Goal: Task Accomplishment & Management: Manage account settings

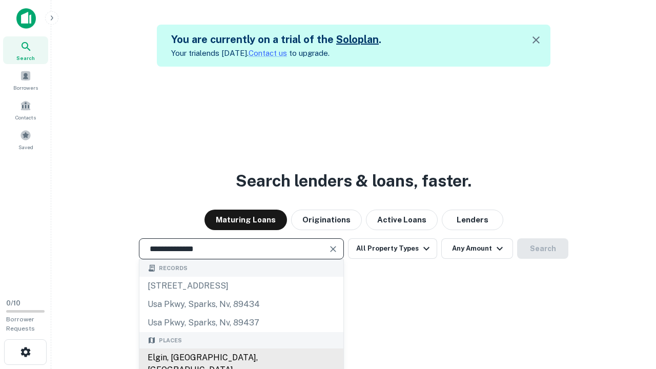
click at [241, 358] on div "Elgin, [GEOGRAPHIC_DATA], [GEOGRAPHIC_DATA]" at bounding box center [241, 363] width 204 height 31
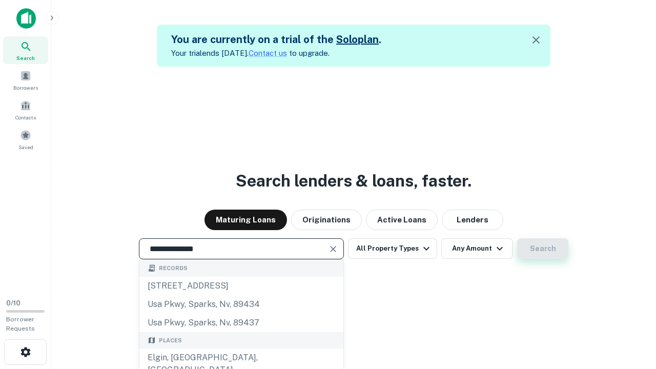
type input "**********"
click at [517, 238] on button "Search" at bounding box center [542, 248] width 51 height 20
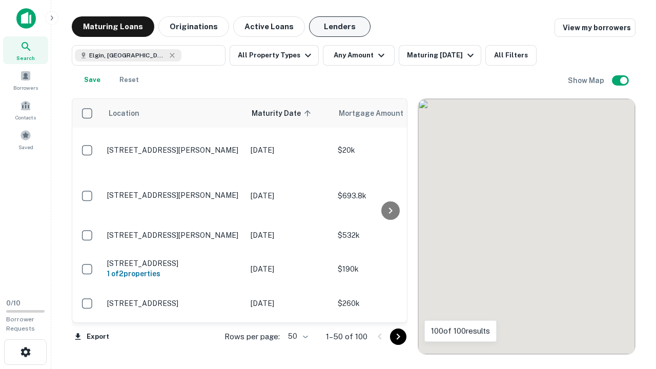
click at [340, 27] on button "Lenders" at bounding box center [339, 26] width 61 height 20
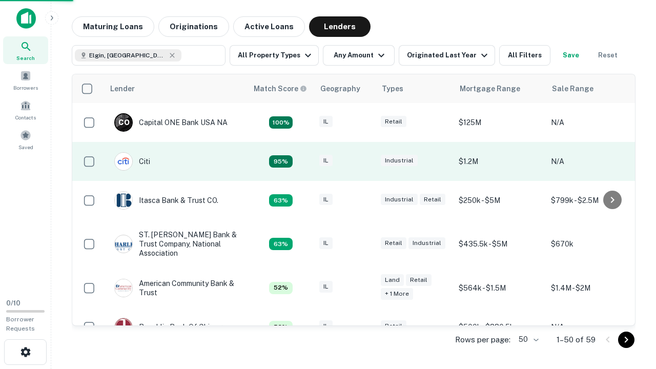
click at [364, 161] on div "IL" at bounding box center [344, 162] width 51 height 14
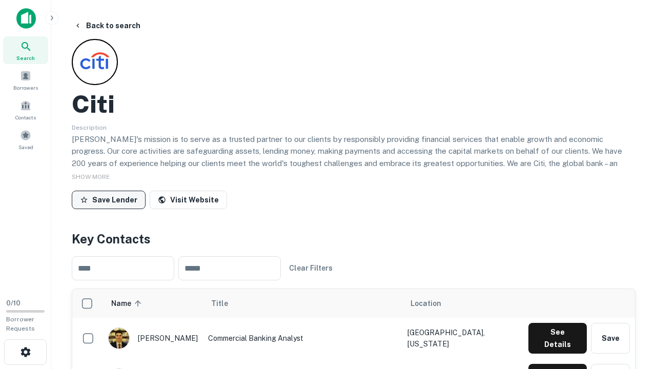
click at [109, 199] on button "Save Lender" at bounding box center [109, 200] width 74 height 18
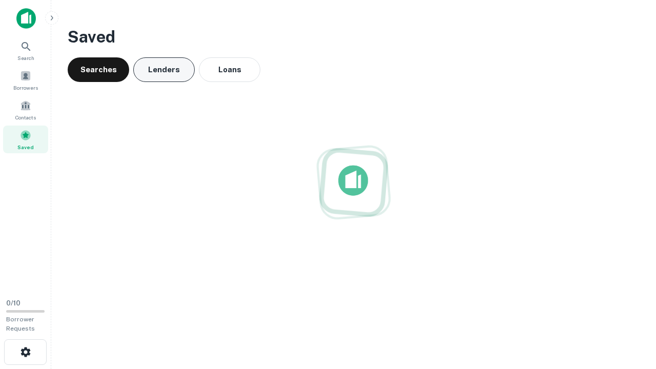
click at [164, 70] on button "Lenders" at bounding box center [163, 69] width 61 height 25
